Goal: Communication & Community: Answer question/provide support

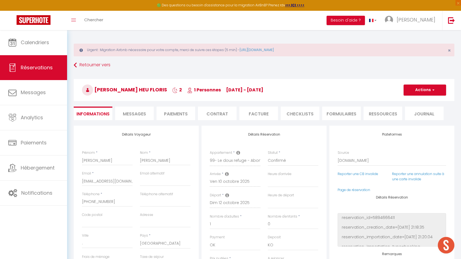
select select "31684"
select select
select select "14"
select select "2"
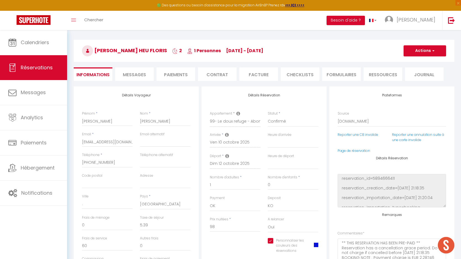
click at [136, 76] on span "Messages" at bounding box center [134, 75] width 23 height 6
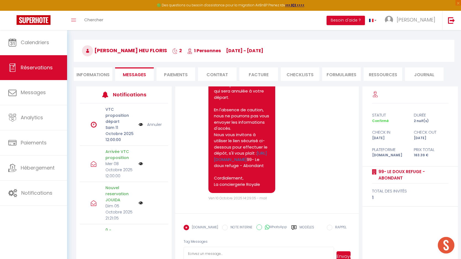
scroll to position [57, 0]
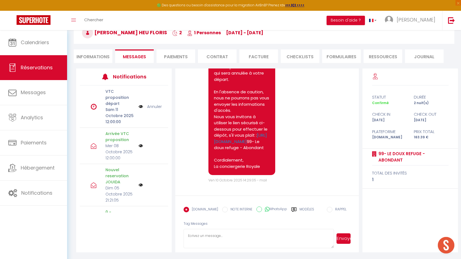
click at [207, 235] on textarea at bounding box center [259, 238] width 150 height 19
paste textarea "Bonjour, Pour votre arrivée, veuillez contacter la gérante pour les modalités d…"
type textarea "Bonjour, Pour votre arrivée, veuillez contacter la gérante pour les modalités d…"
click at [343, 236] on button "Envoyer" at bounding box center [344, 238] width 14 height 10
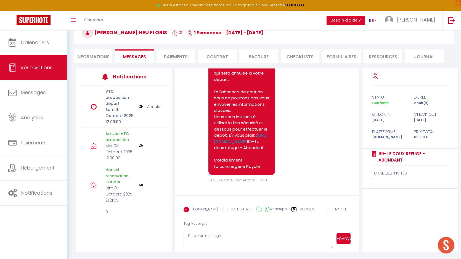
scroll to position [0, 0]
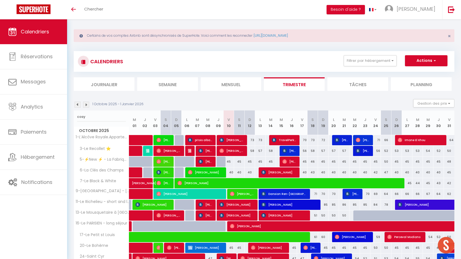
scroll to position [4, 0]
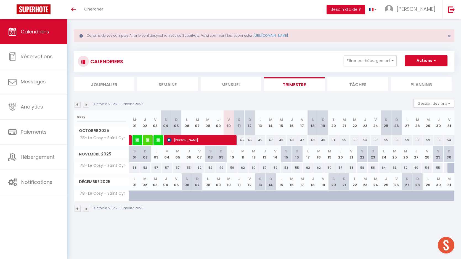
type input "cosy"
click at [207, 141] on span "Jeanine CHAMMOUGOM" at bounding box center [200, 140] width 67 height 10
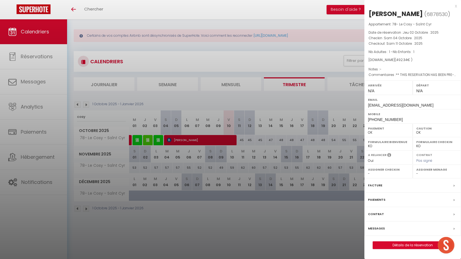
click at [207, 141] on div at bounding box center [230, 129] width 461 height 259
